Goal: Task Accomplishment & Management: Manage account settings

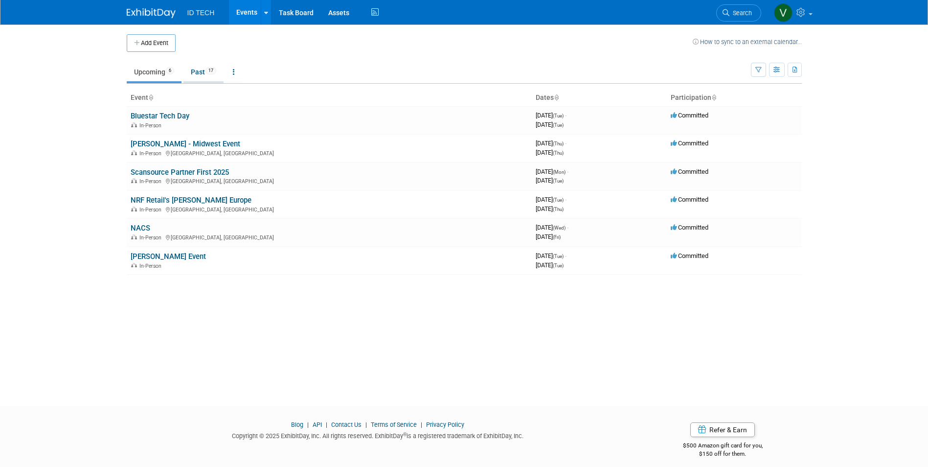
click at [191, 66] on link "Past 17" at bounding box center [203, 72] width 40 height 19
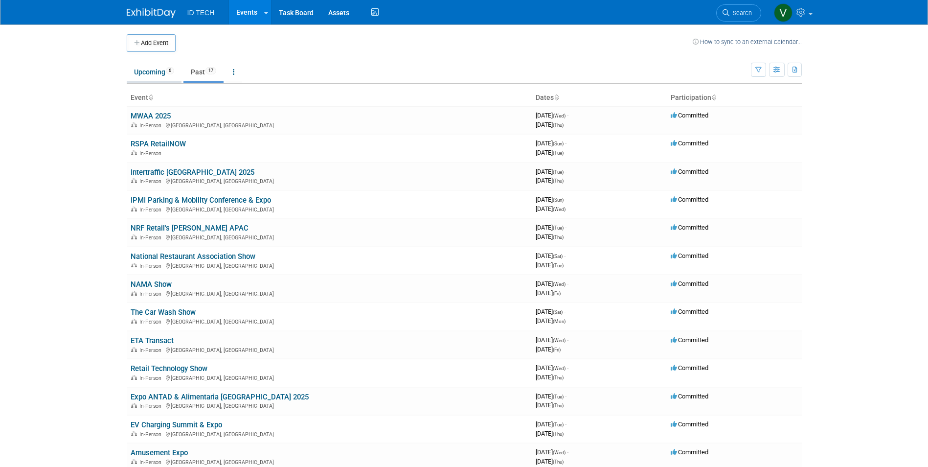
click at [143, 73] on link "Upcoming 6" at bounding box center [154, 72] width 55 height 19
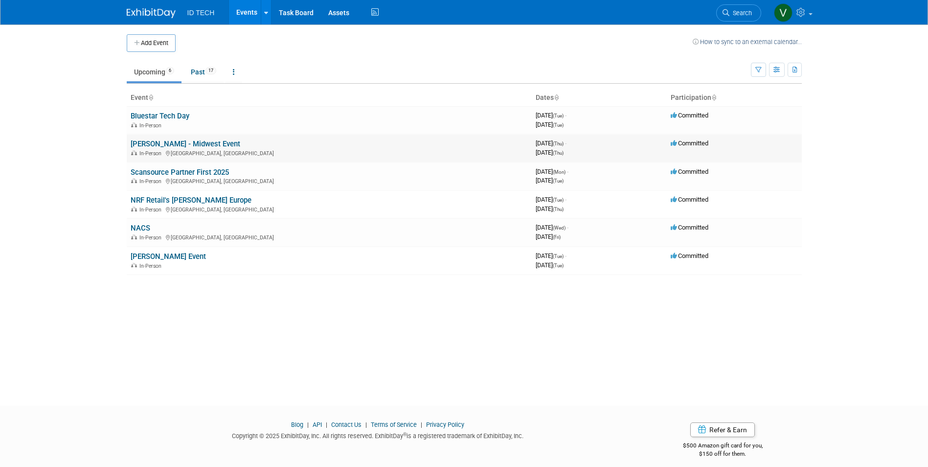
click at [168, 145] on link "[PERSON_NAME] - Midwest Event" at bounding box center [186, 143] width 110 height 9
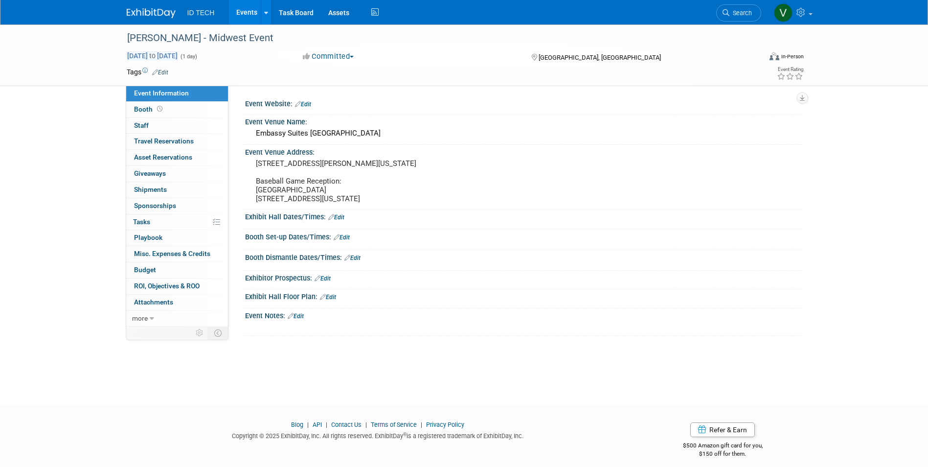
click at [169, 55] on span "Aug 28, 2025 to Aug 28, 2025" at bounding box center [152, 55] width 51 height 9
type input "Aug 28, 2025"
select select "7"
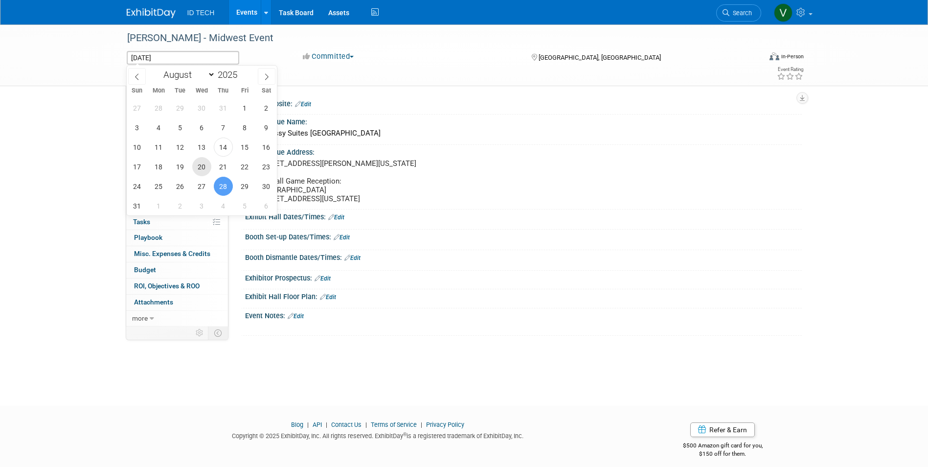
click at [195, 166] on span "20" at bounding box center [201, 166] width 19 height 19
type input "Aug 20, 2025"
click at [59, 189] on div "MS Cash - Midwest Event Aug 28, 2025 to Aug 28, 2025 (1 day) Committed Committe…" at bounding box center [464, 205] width 928 height 363
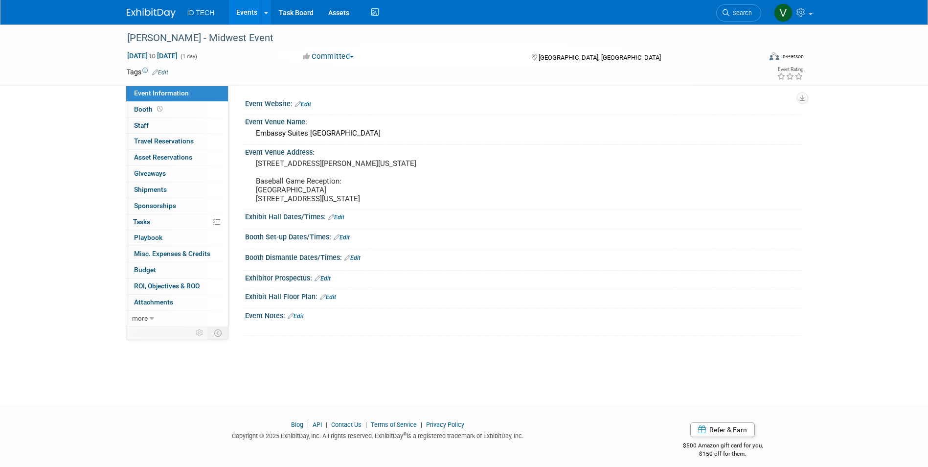
click at [135, 13] on img at bounding box center [151, 13] width 49 height 10
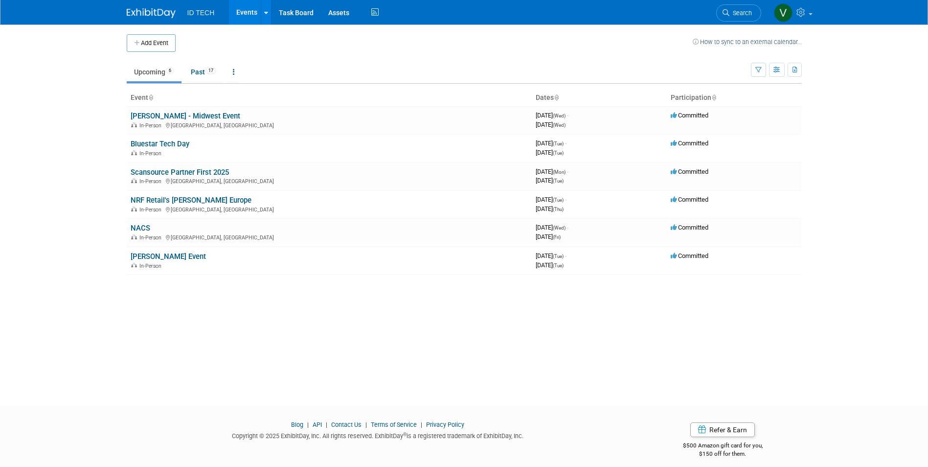
click at [535, 378] on div "Add Event How to sync to an external calendar... New Event Duplicate Event Warn…" at bounding box center [464, 205] width 690 height 363
drag, startPoint x: 531, startPoint y: 114, endPoint x: 598, endPoint y: 129, distance: 68.0
click at [598, 129] on td "3964636800 August 20, 2025 (Wed) - August 20, 2025 (Wed)" at bounding box center [599, 120] width 135 height 28
click at [84, 287] on body "ID TECH Events Add Event Bulk Upload Events Shareable Event Boards Recently Vie…" at bounding box center [464, 233] width 928 height 467
